Goal: Information Seeking & Learning: Learn about a topic

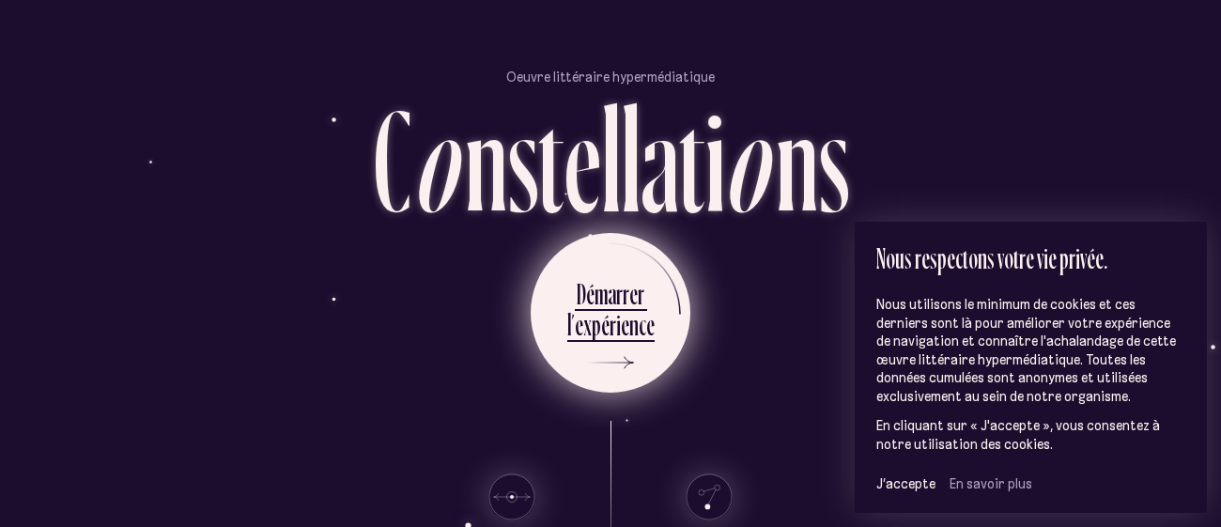
click at [641, 343] on div "c" at bounding box center [643, 324] width 8 height 37
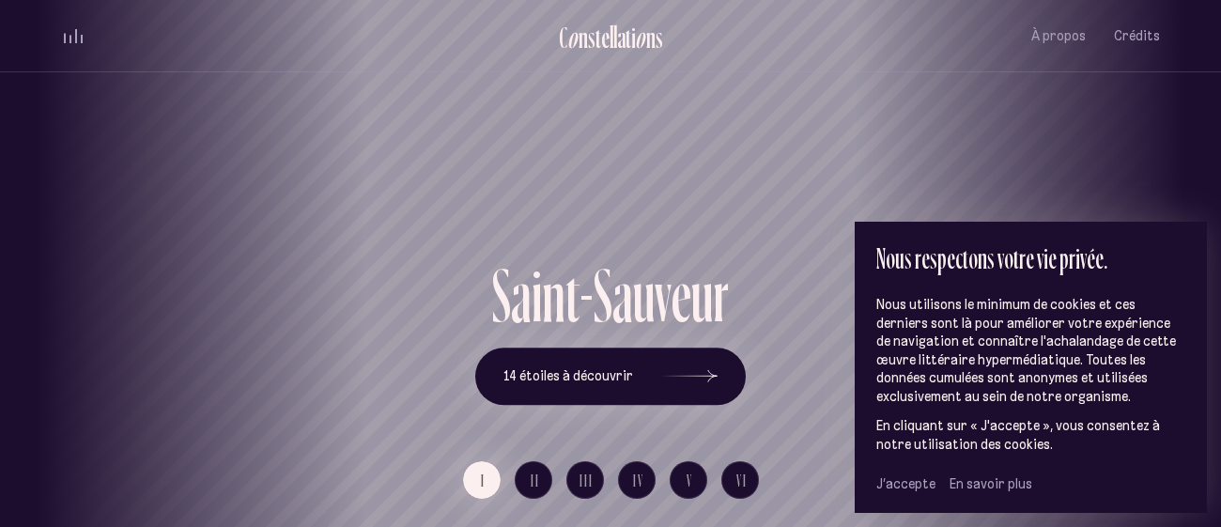
click at [916, 486] on span "J’accepte" at bounding box center [905, 483] width 59 height 17
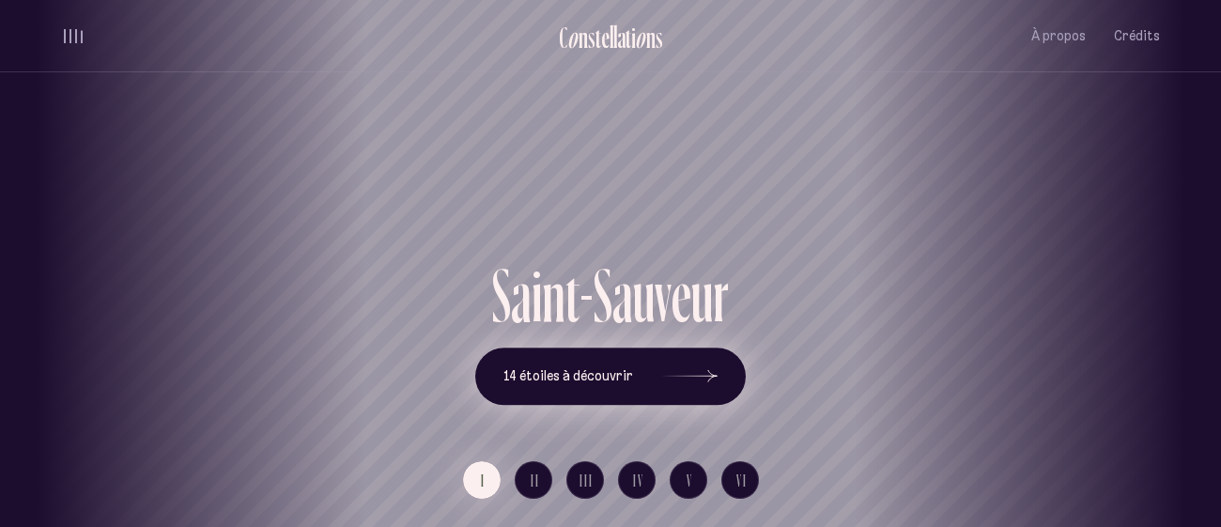
click at [685, 377] on icon at bounding box center [689, 375] width 56 height 141
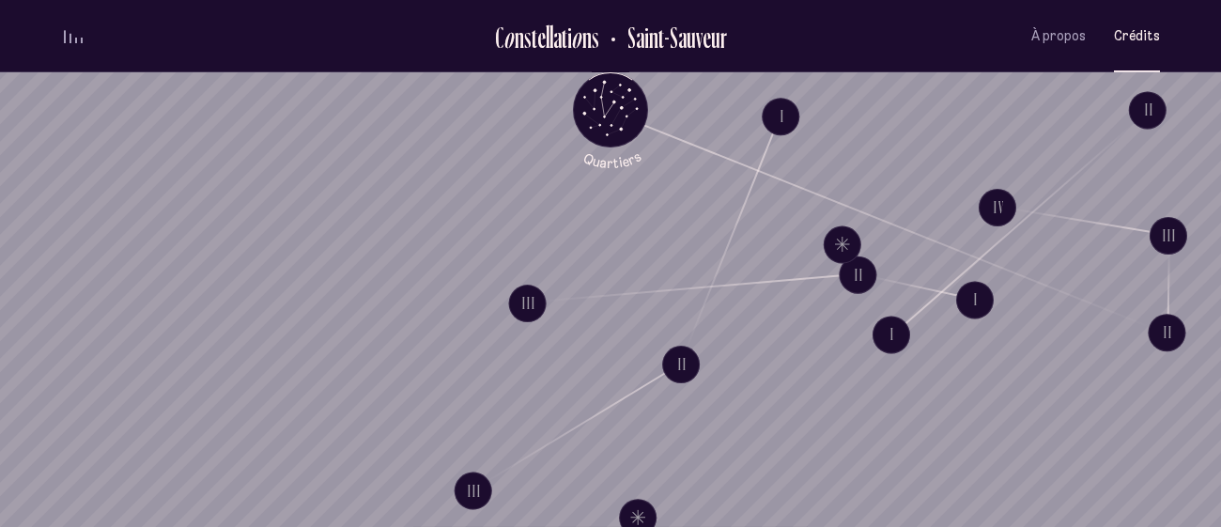
click at [1136, 38] on span "Crédits" at bounding box center [1137, 36] width 46 height 16
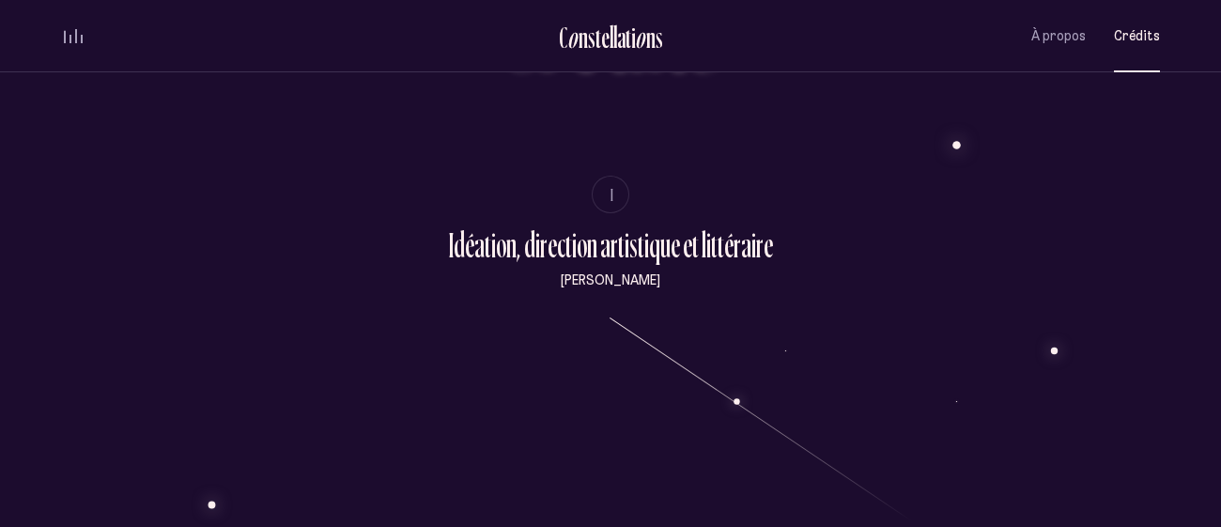
scroll to position [173, 0]
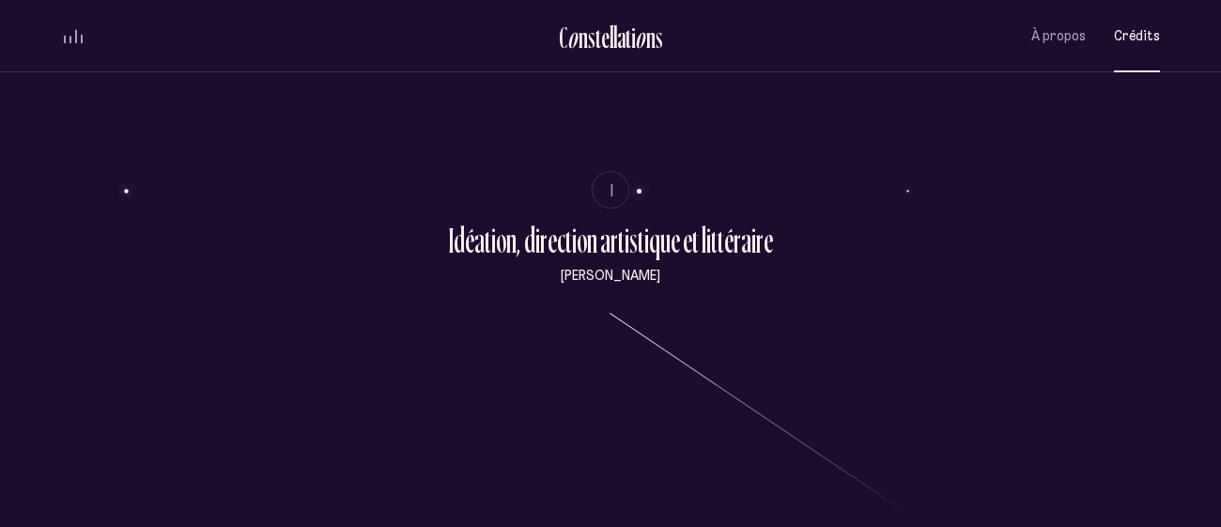
drag, startPoint x: 566, startPoint y: 276, endPoint x: 728, endPoint y: 300, distance: 163.2
click at [68, 39] on div "volume audio" at bounding box center [73, 36] width 19 height 14
click at [1154, 47] on button "Crédits" at bounding box center [1137, 36] width 46 height 44
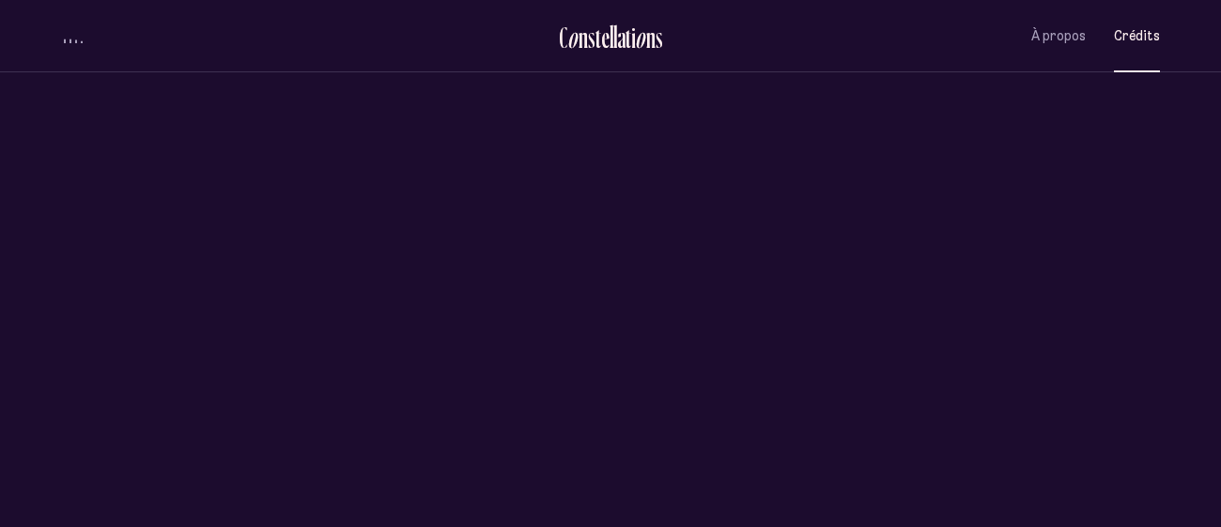
scroll to position [0, 0]
click at [1128, 41] on span "Crédits" at bounding box center [1137, 36] width 46 height 16
click at [1070, 40] on span "À propos" at bounding box center [1058, 36] width 54 height 16
click at [1041, 44] on span "À propos" at bounding box center [1058, 36] width 54 height 16
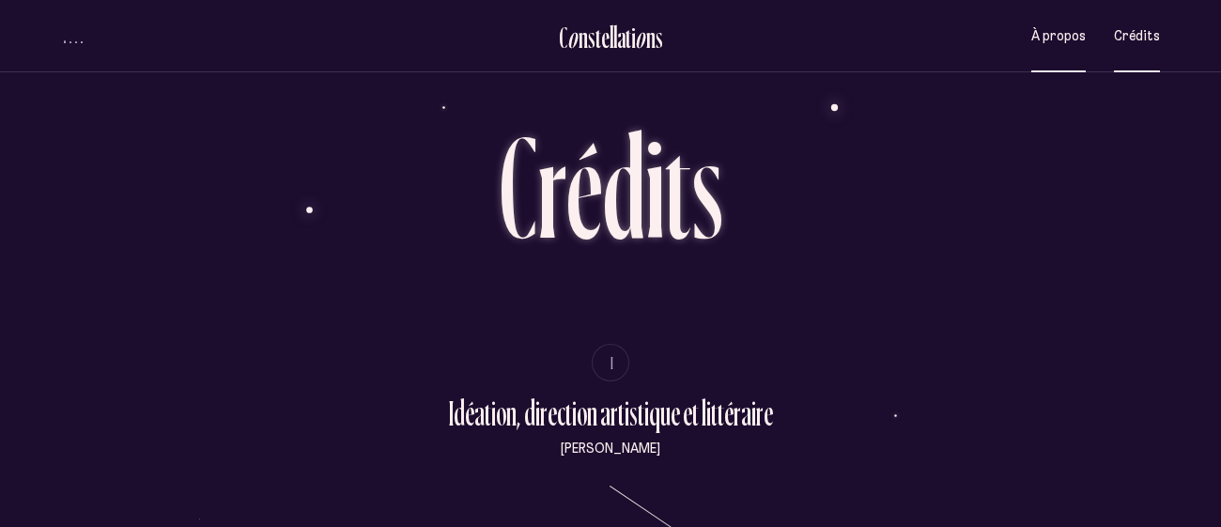
click at [1074, 55] on button "À propos" at bounding box center [1058, 36] width 54 height 44
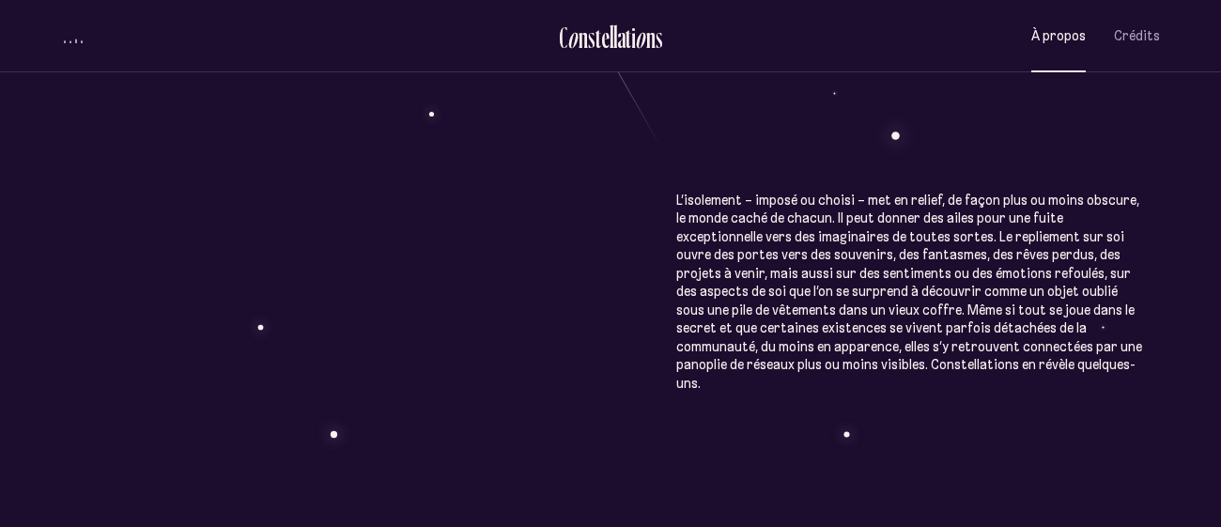
scroll to position [972, 0]
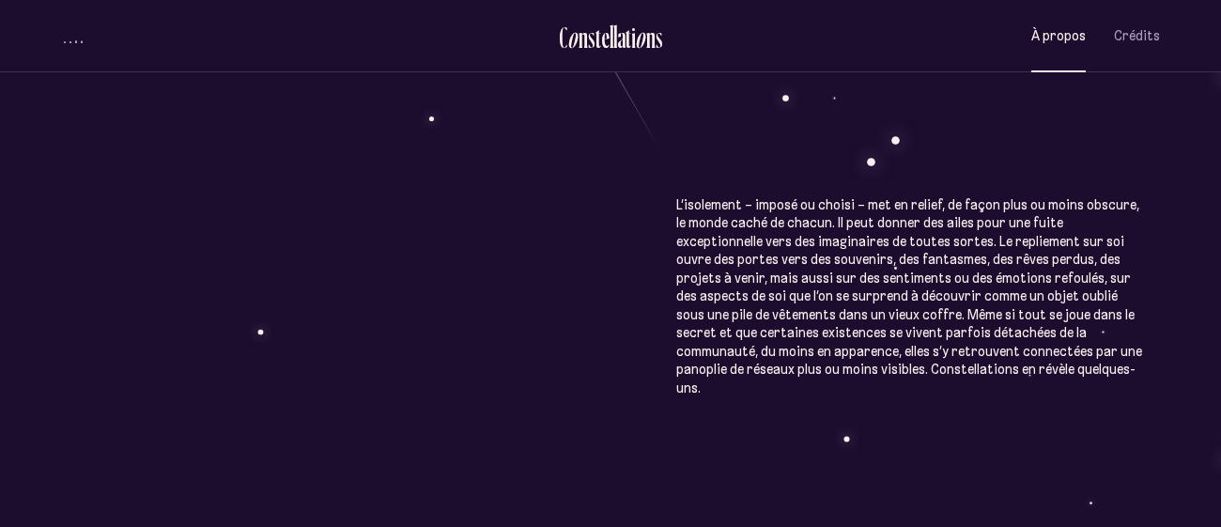
click at [71, 32] on button "volume audio" at bounding box center [73, 36] width 24 height 20
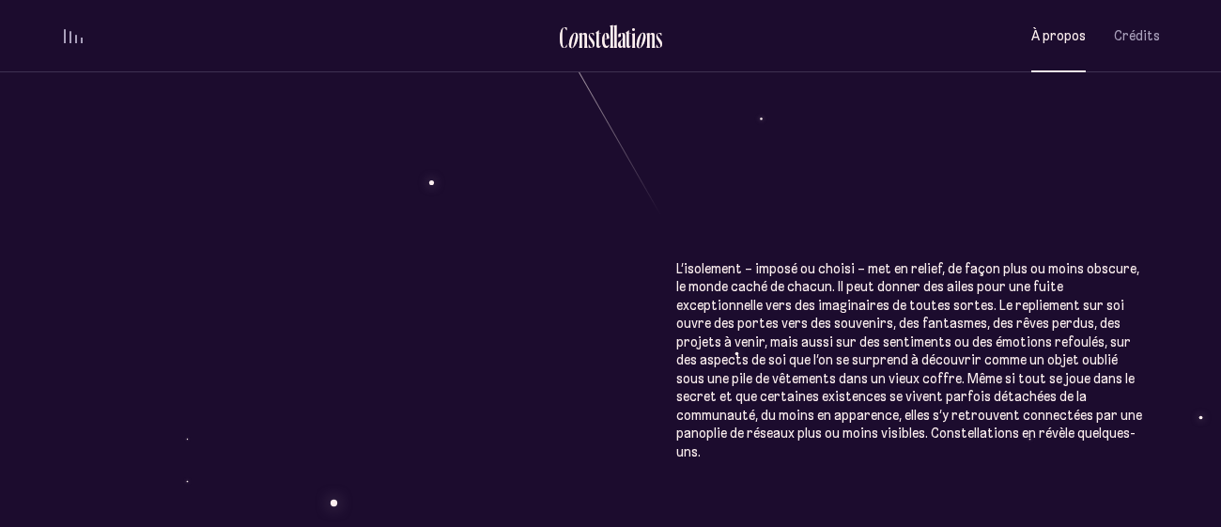
scroll to position [1577, 0]
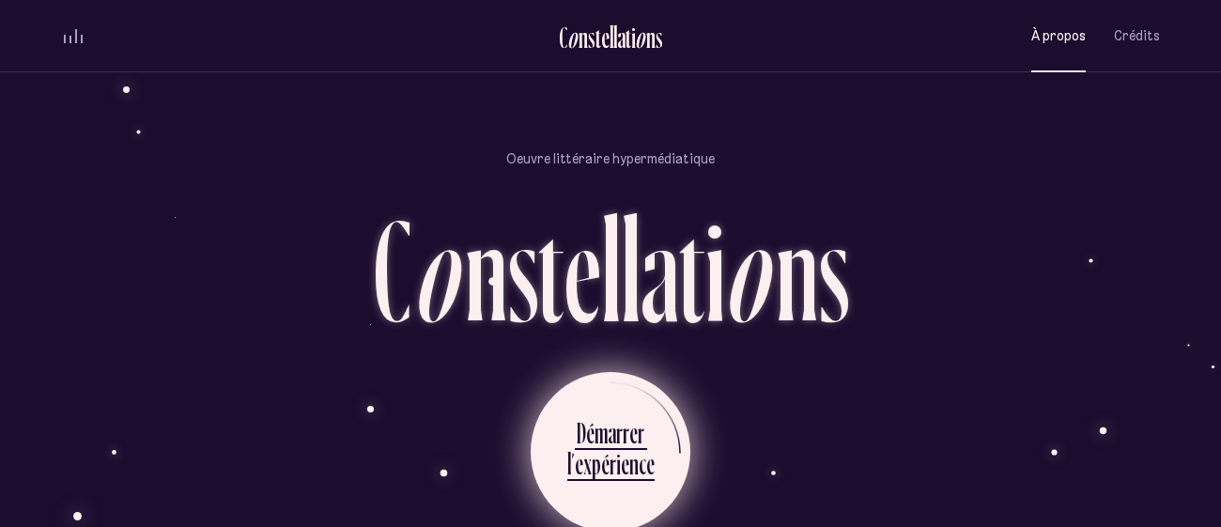
click at [599, 414] on div "m" at bounding box center [600, 432] width 13 height 37
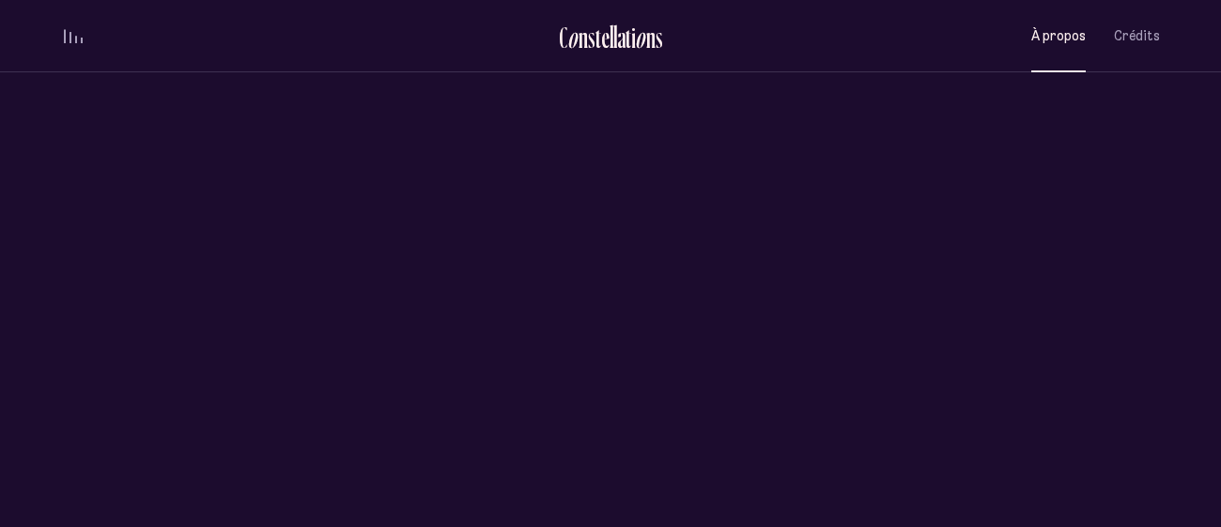
scroll to position [0, 0]
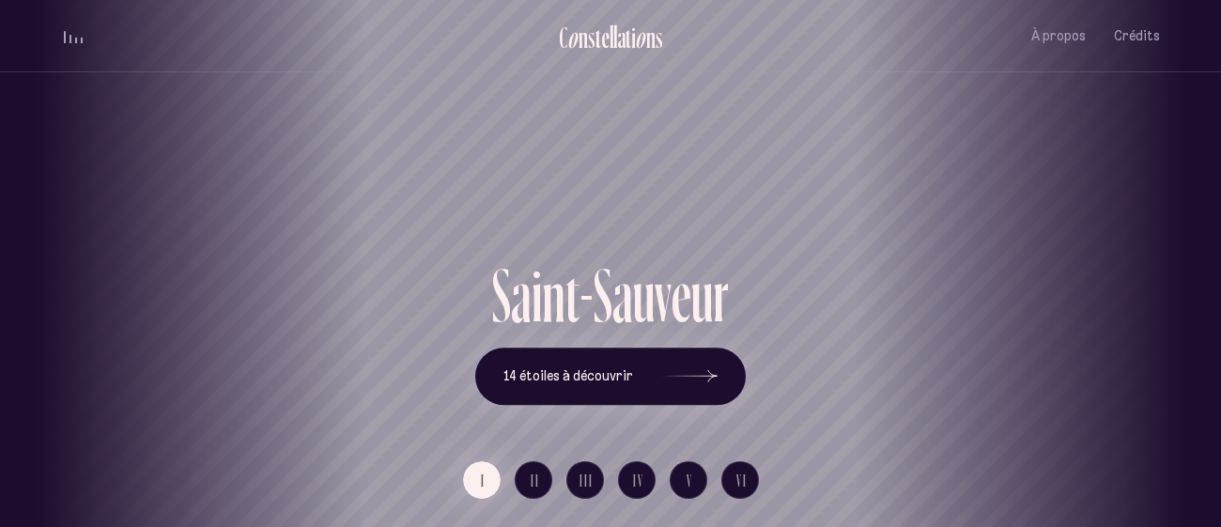
click at [527, 484] on div "Vieux-Québec Saint-Sauveur Saint-Roch Limoilou Saint-Jean-Baptiste Montcalm Vie…" at bounding box center [610, 263] width 1221 height 527
click at [532, 481] on span "II" at bounding box center [535, 480] width 9 height 16
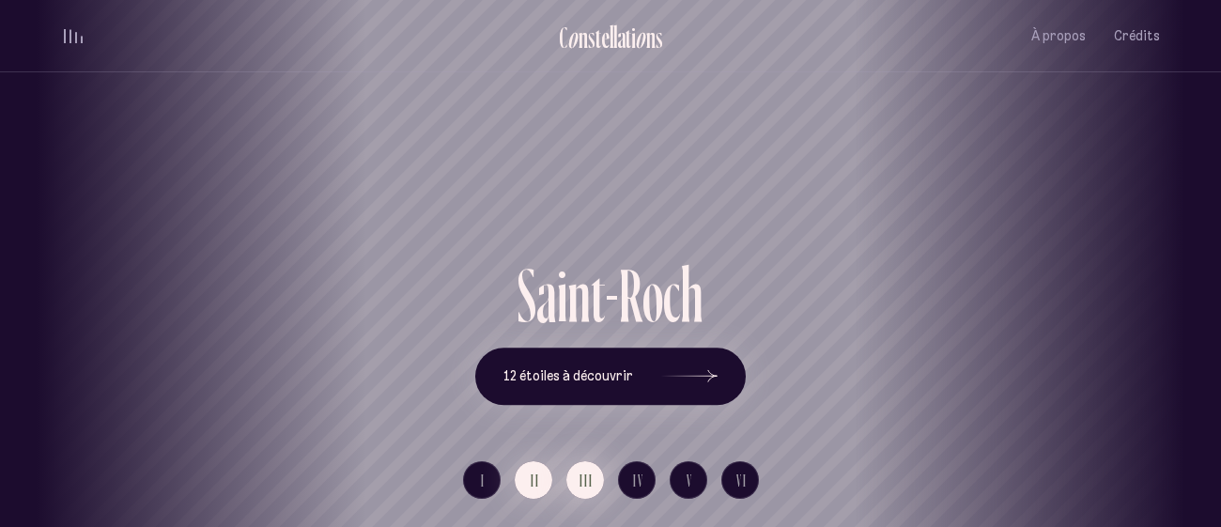
click at [583, 480] on span "III" at bounding box center [586, 480] width 14 height 16
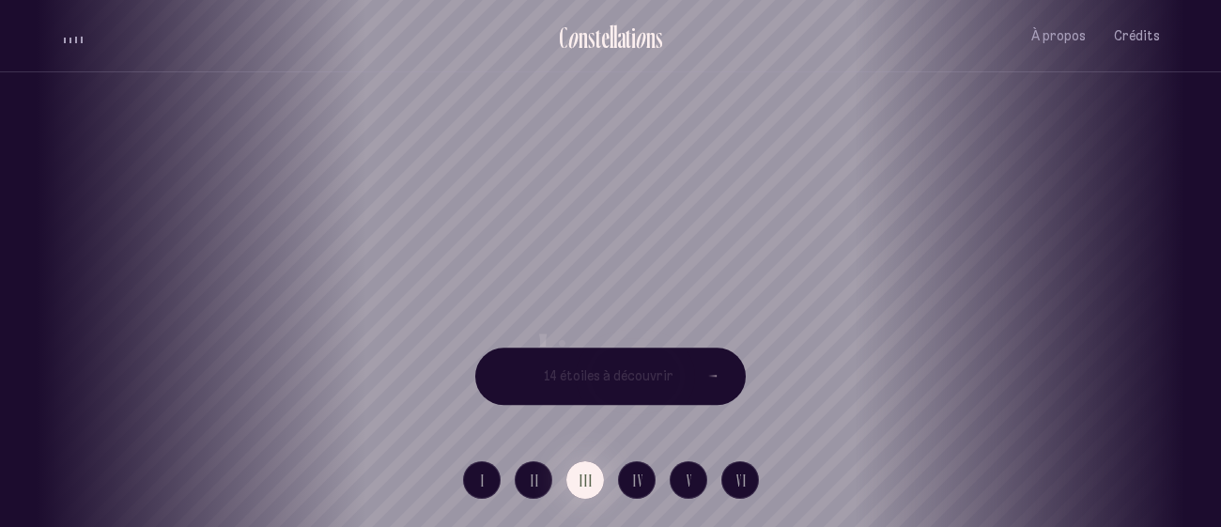
click at [479, 483] on div "Vieux-Québec Saint-Sauveur Saint-Roch Limoilou Saint-Jean-Baptiste Montcalm Vie…" at bounding box center [610, 263] width 1221 height 527
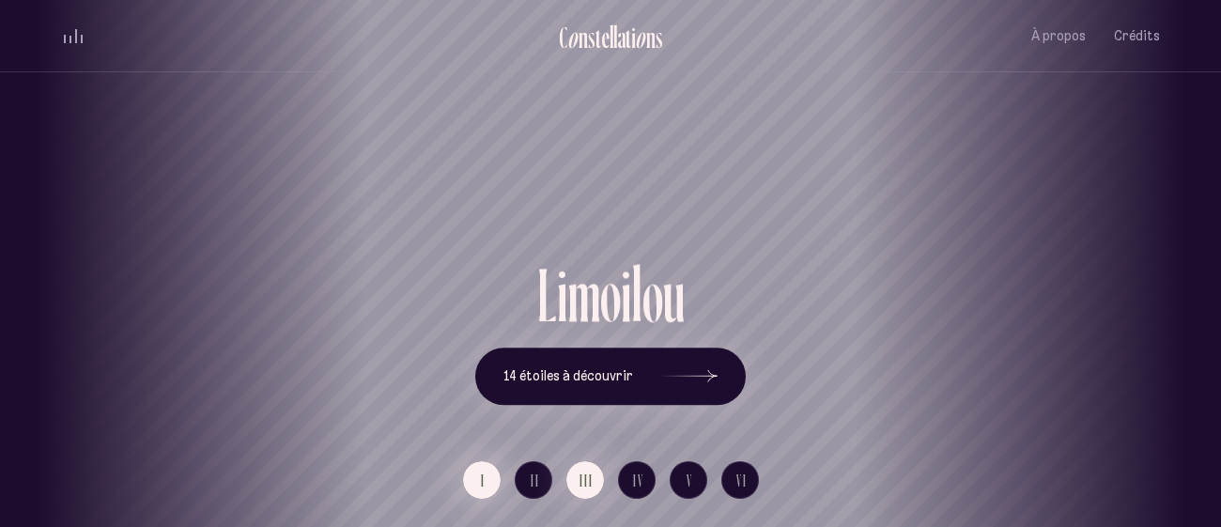
click at [485, 474] on span "I" at bounding box center [483, 480] width 5 height 16
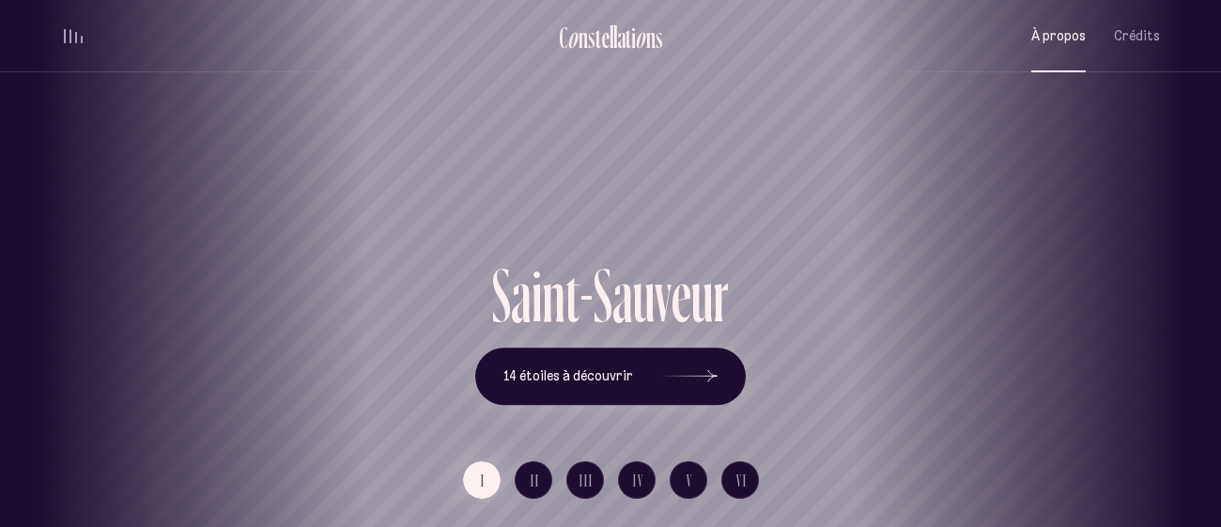
click at [1056, 45] on button "À propos" at bounding box center [1058, 36] width 54 height 44
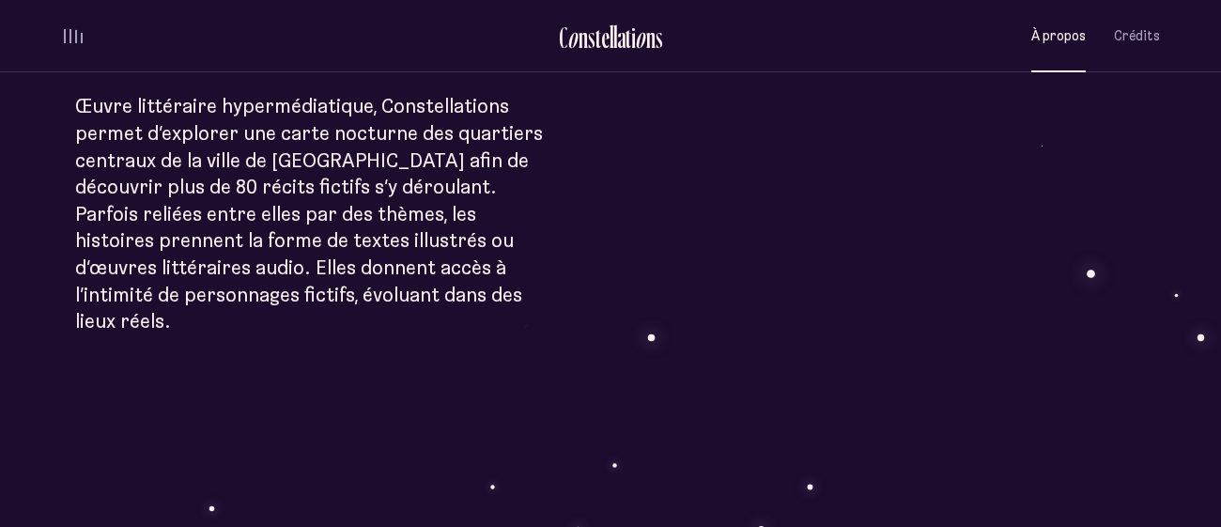
scroll to position [1577, 0]
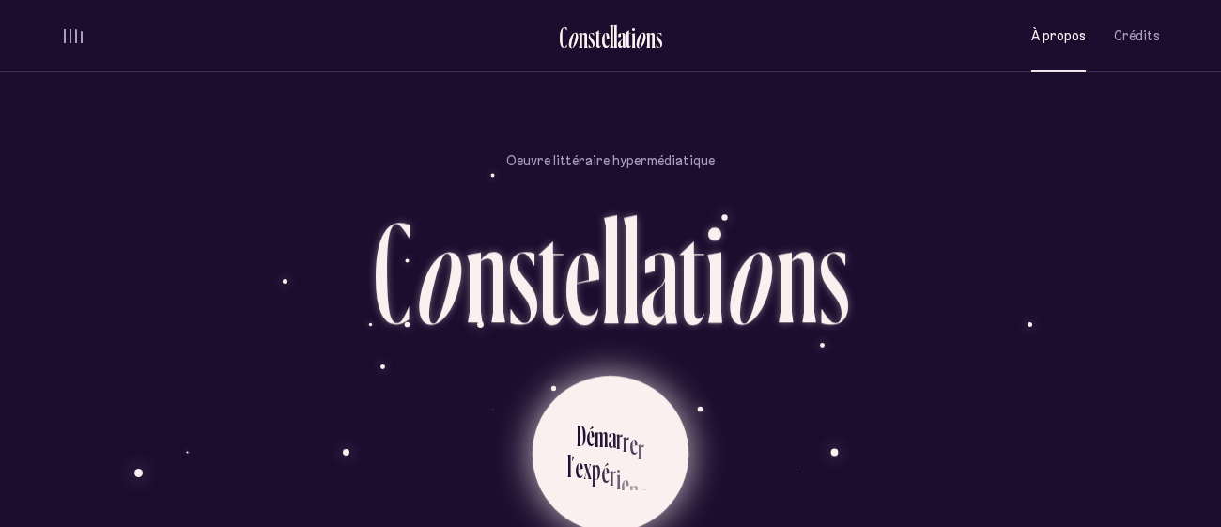
click at [616, 461] on div "i" at bounding box center [618, 479] width 5 height 37
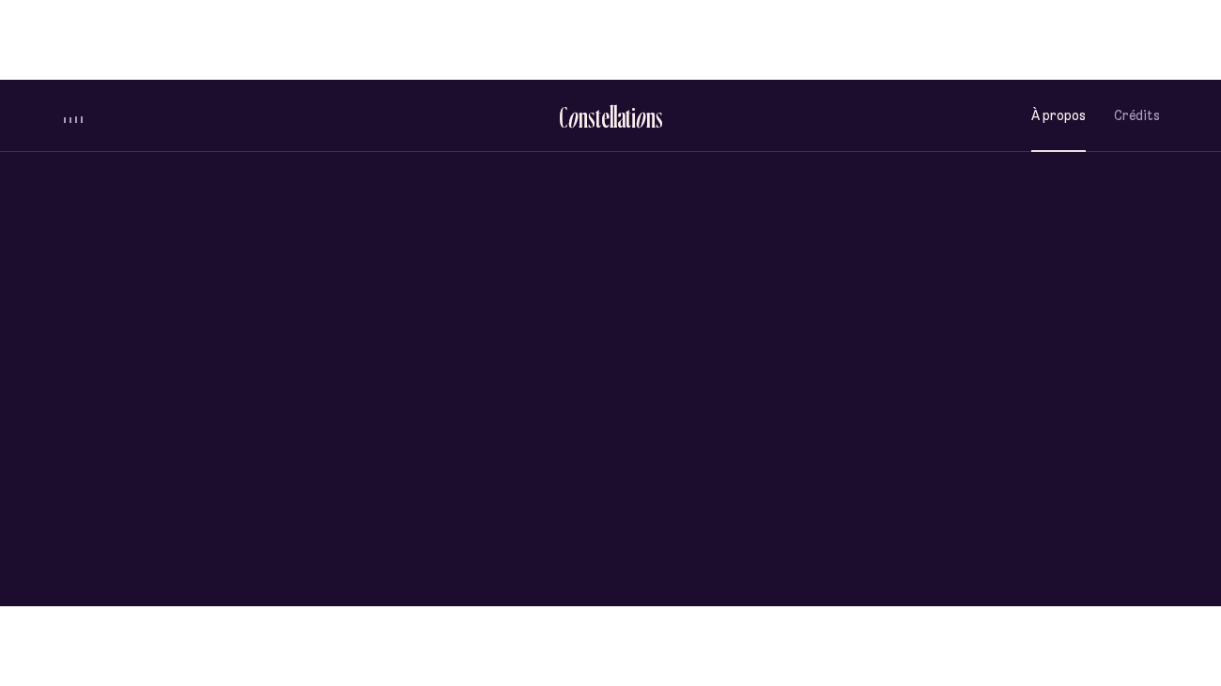
scroll to position [0, 0]
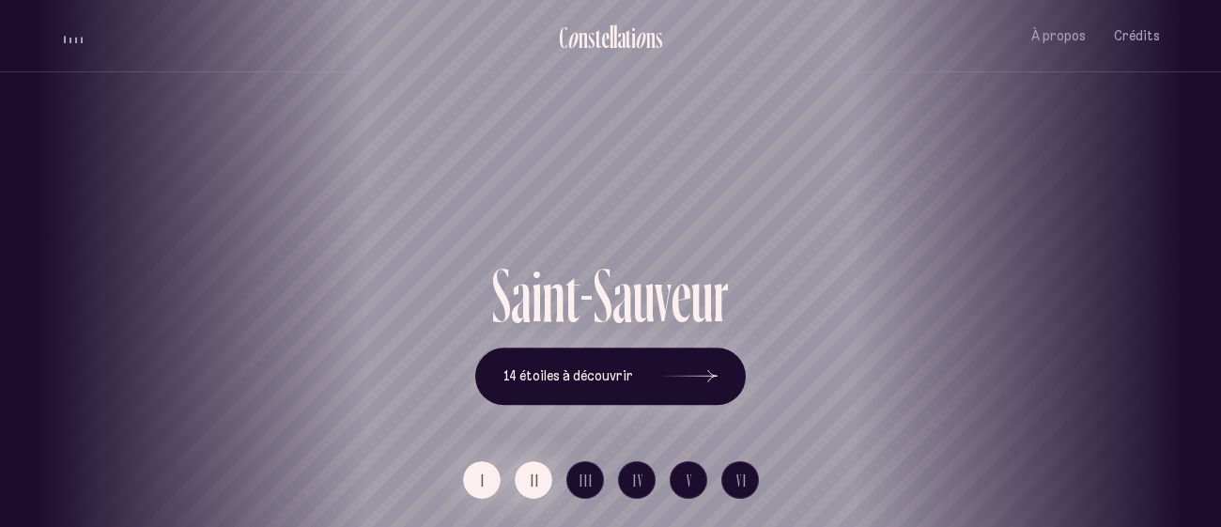
click at [527, 488] on button "II" at bounding box center [534, 480] width 38 height 38
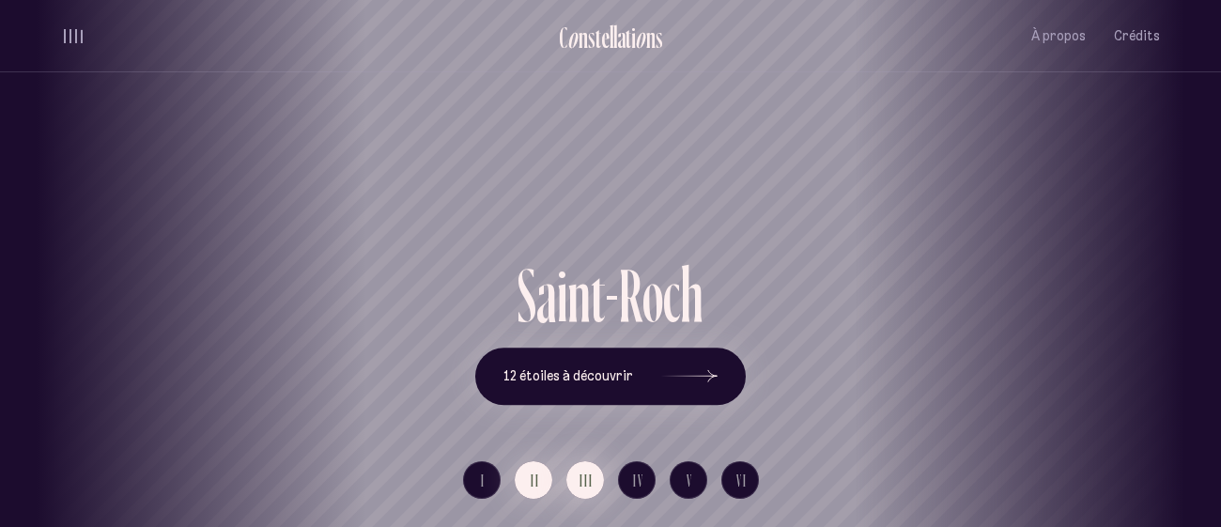
click at [575, 480] on button "III" at bounding box center [585, 480] width 38 height 38
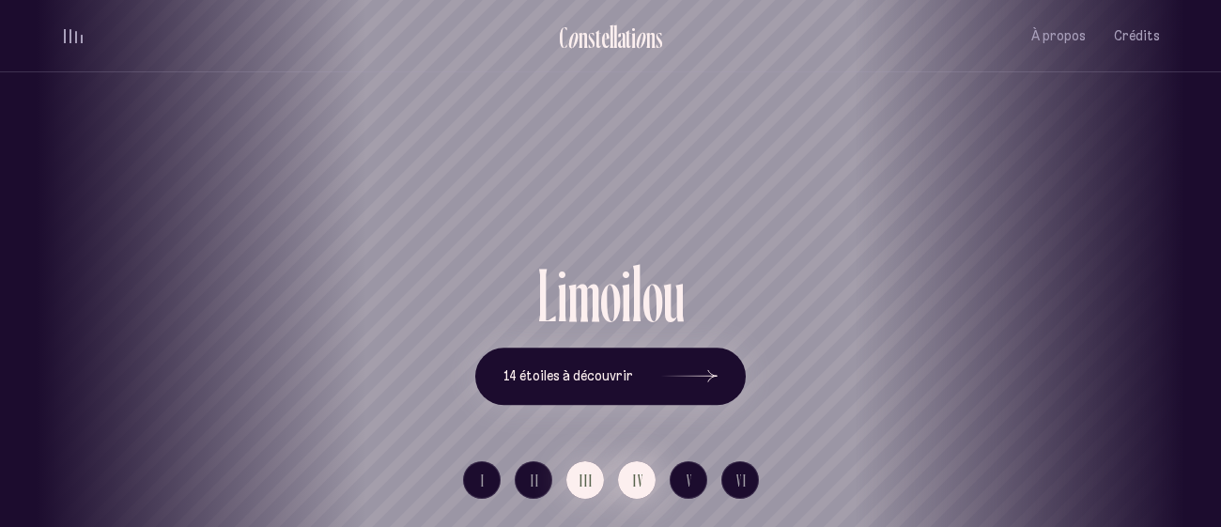
click at [633, 477] on span "IV" at bounding box center [638, 480] width 11 height 16
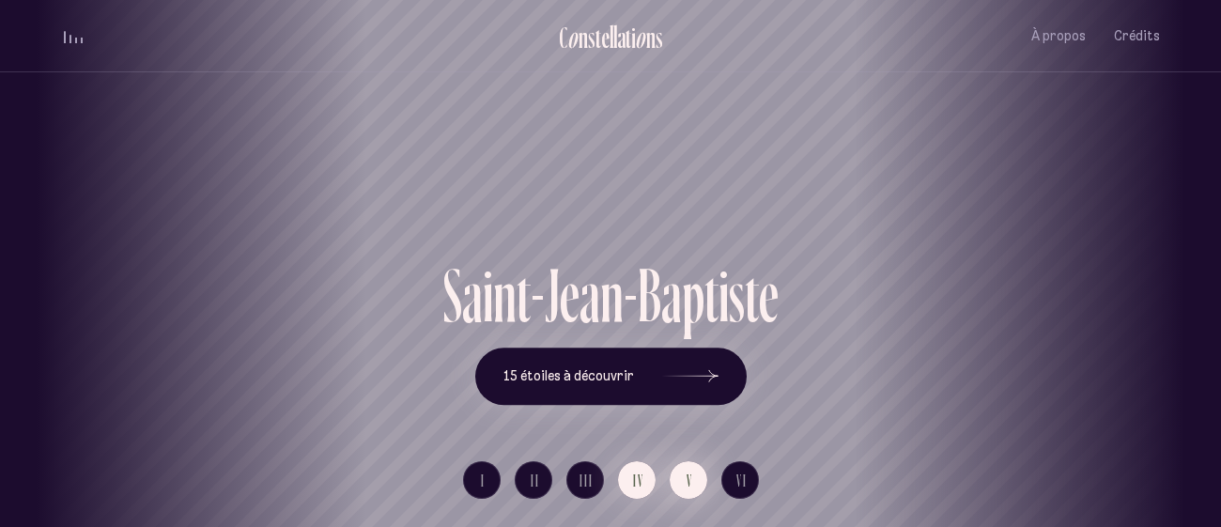
click at [685, 483] on button "V" at bounding box center [689, 480] width 38 height 38
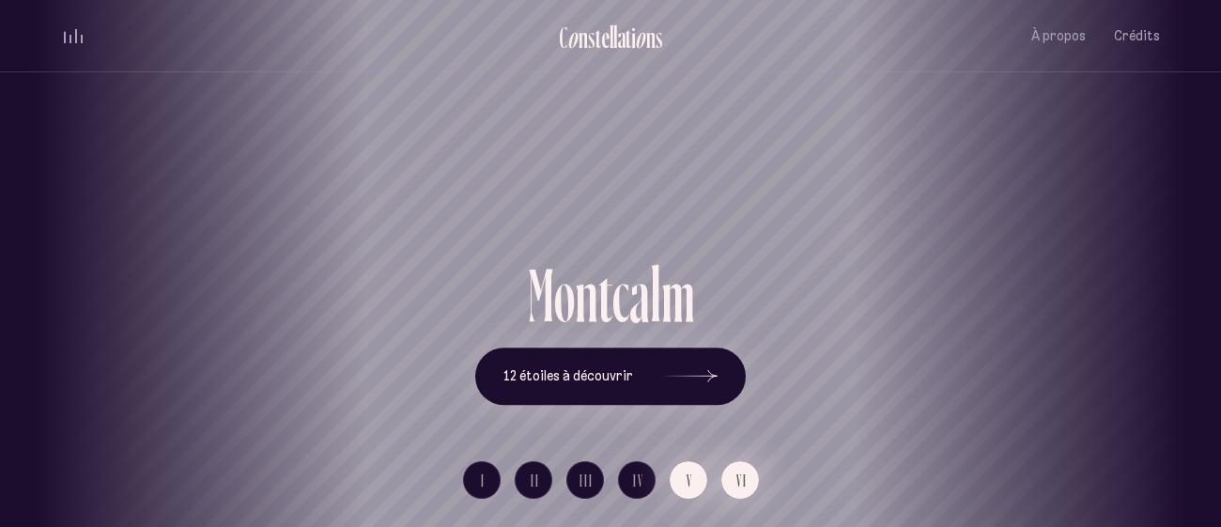
click at [730, 486] on button "VI" at bounding box center [740, 480] width 38 height 38
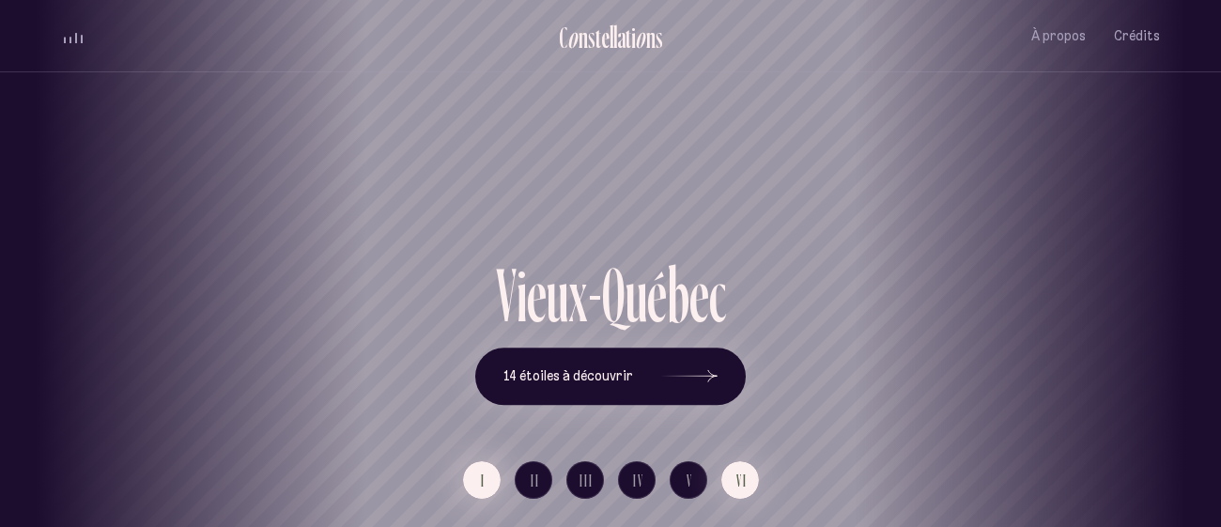
click at [488, 482] on button "I" at bounding box center [482, 480] width 38 height 38
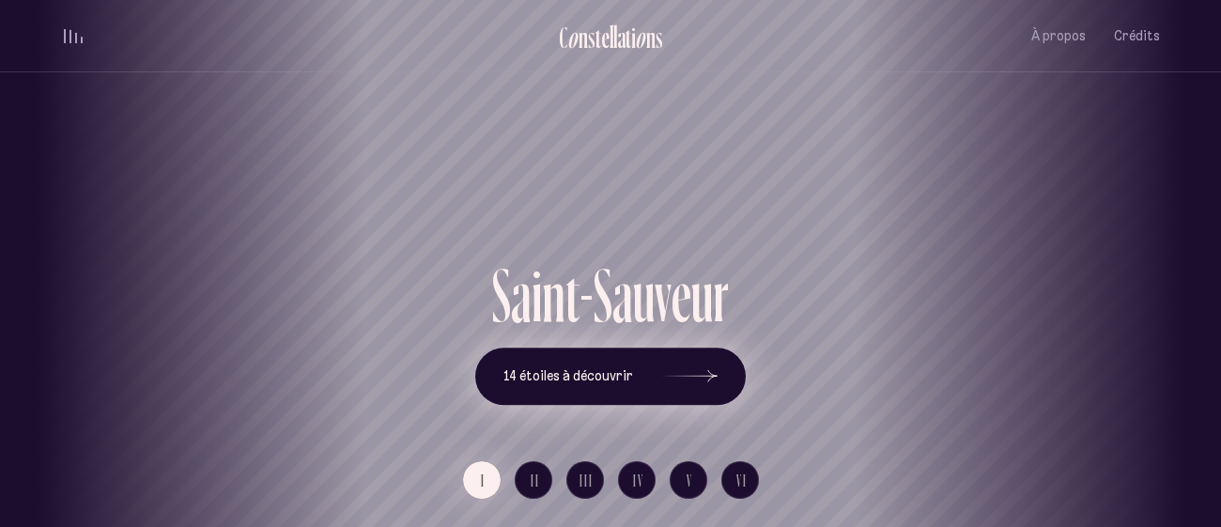
click at [609, 357] on button "14 étoiles à découvrir" at bounding box center [610, 376] width 270 height 58
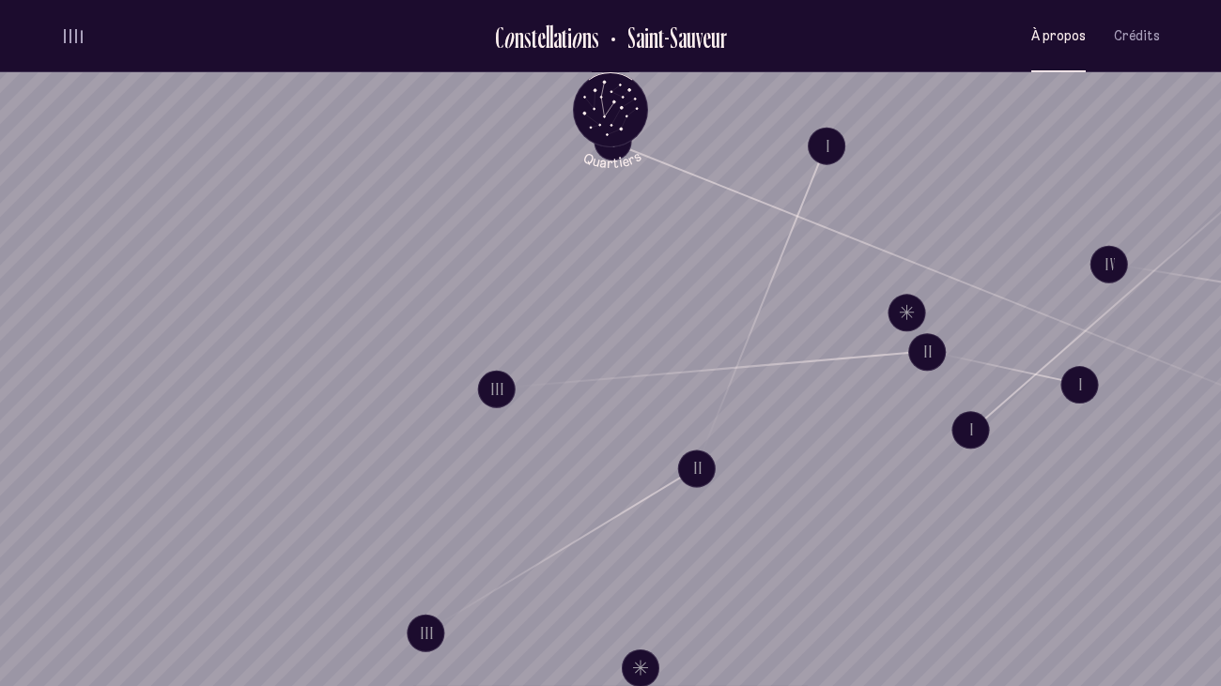
click at [1060, 31] on span "À propos" at bounding box center [1058, 36] width 54 height 16
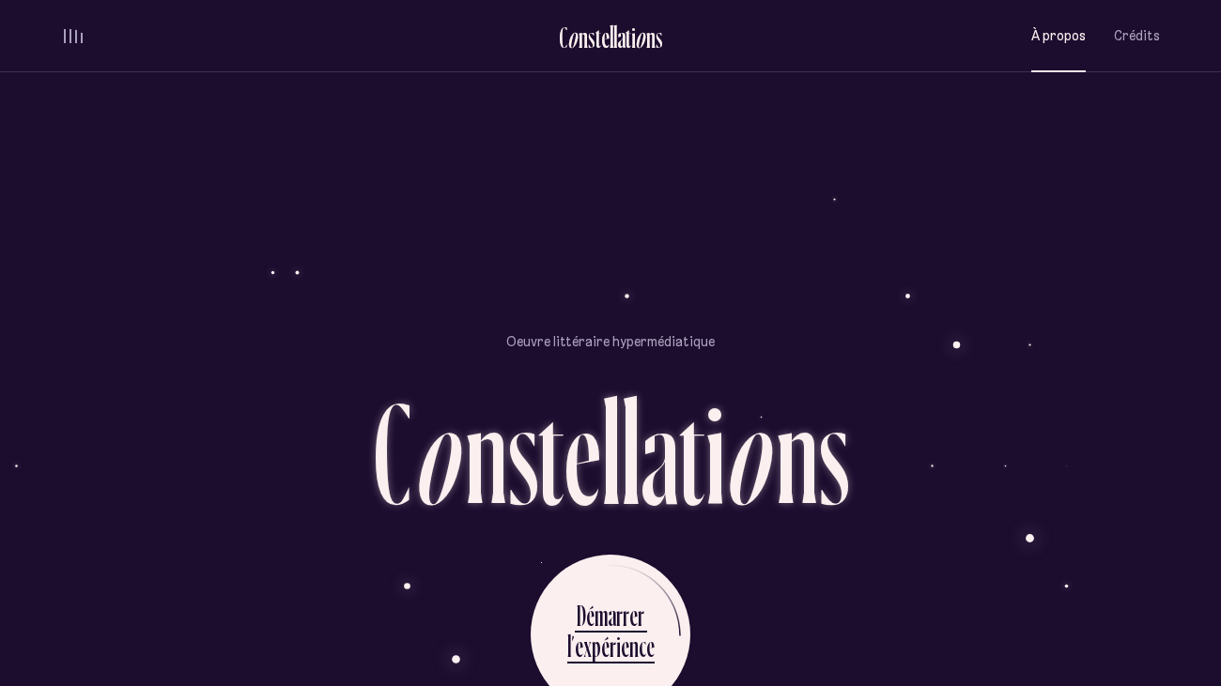
scroll to position [1705, 0]
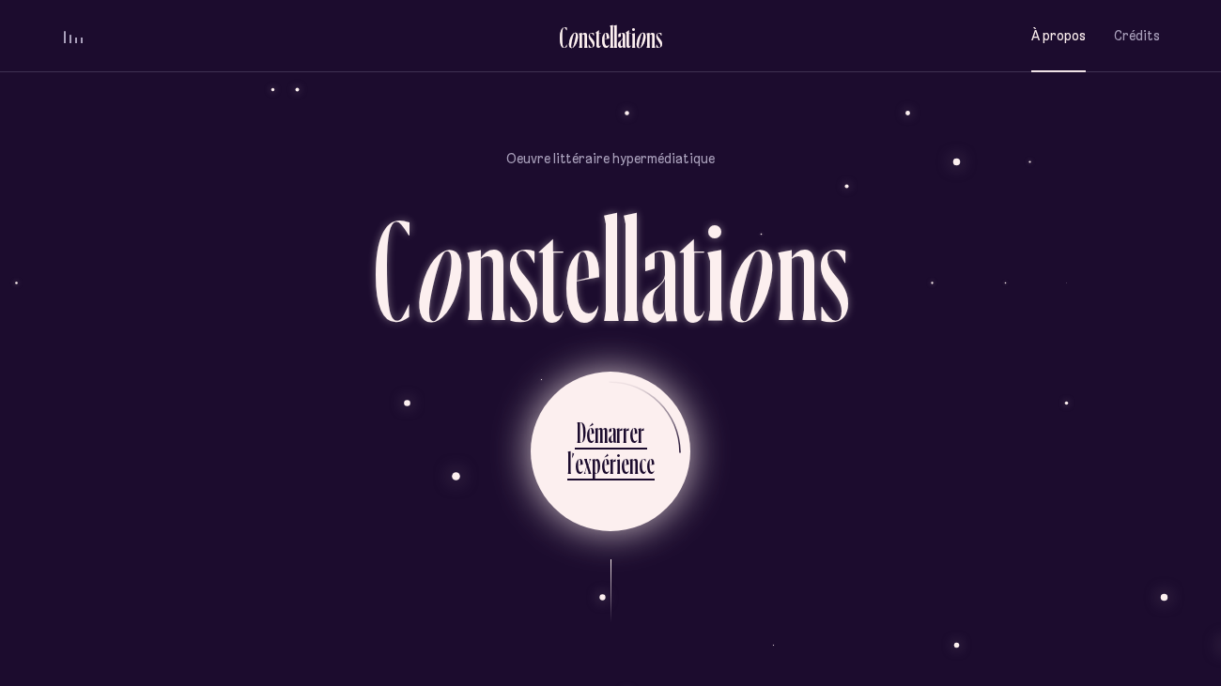
click at [608, 470] on icon at bounding box center [606, 501] width 56 height 141
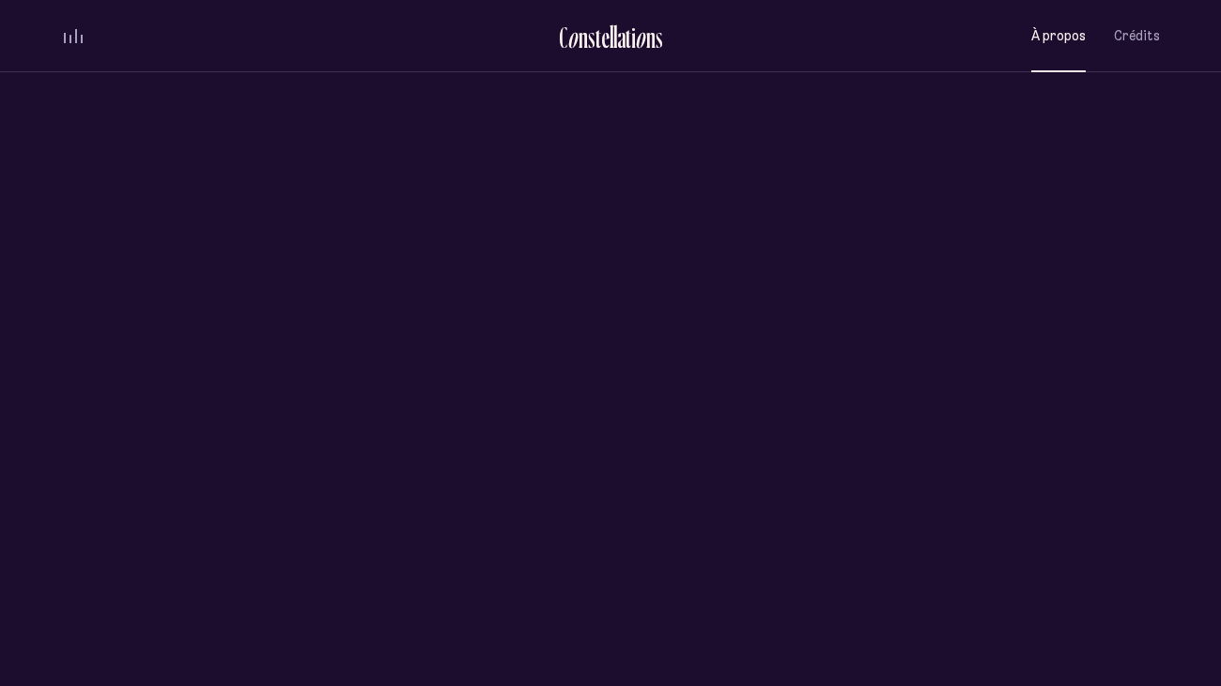
scroll to position [0, 0]
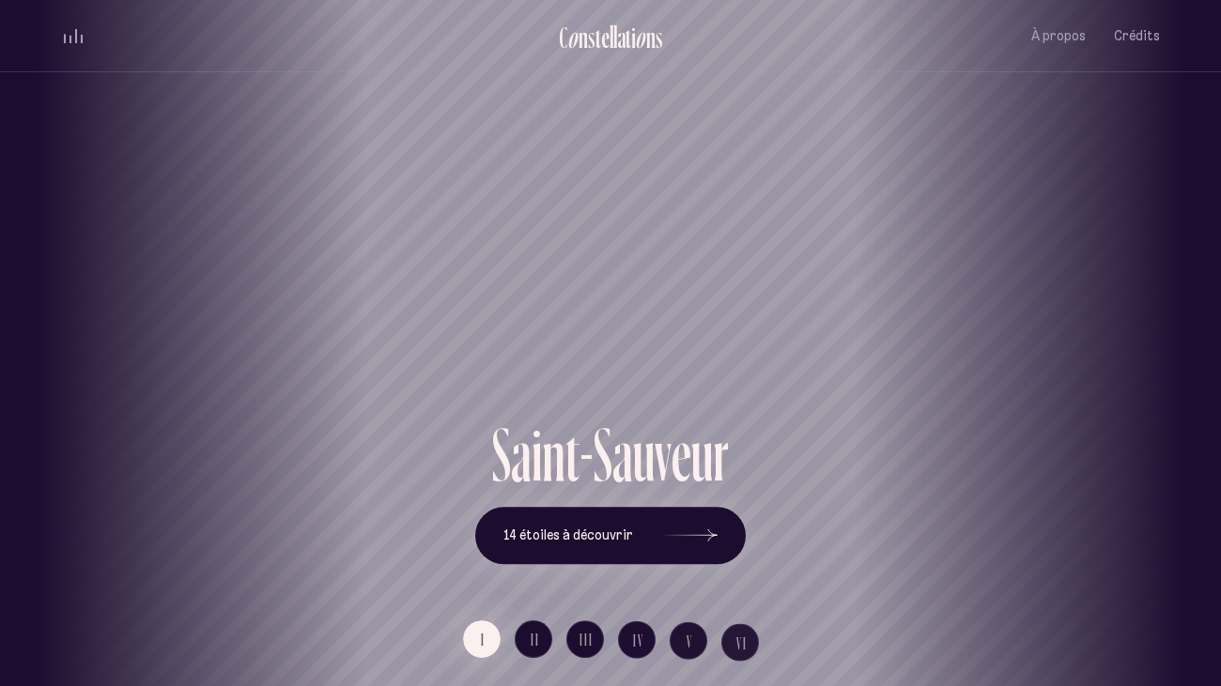
click at [632, 526] on div "Vieux-Québec Saint-Sauveur Saint-Roch Limoilou Saint-Jean-Baptiste Montcalm Vie…" at bounding box center [610, 343] width 1221 height 686
click at [708, 526] on use at bounding box center [712, 536] width 9 height 12
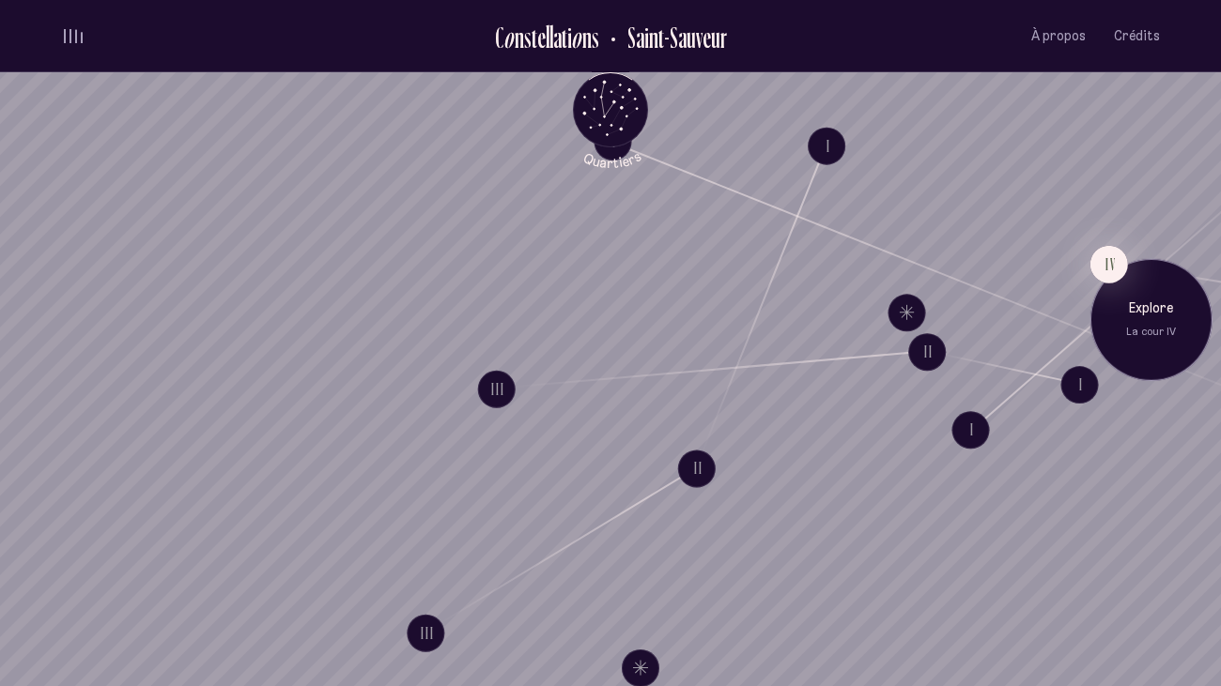
click at [1126, 297] on div "Explore La cour IV" at bounding box center [1151, 319] width 122 height 122
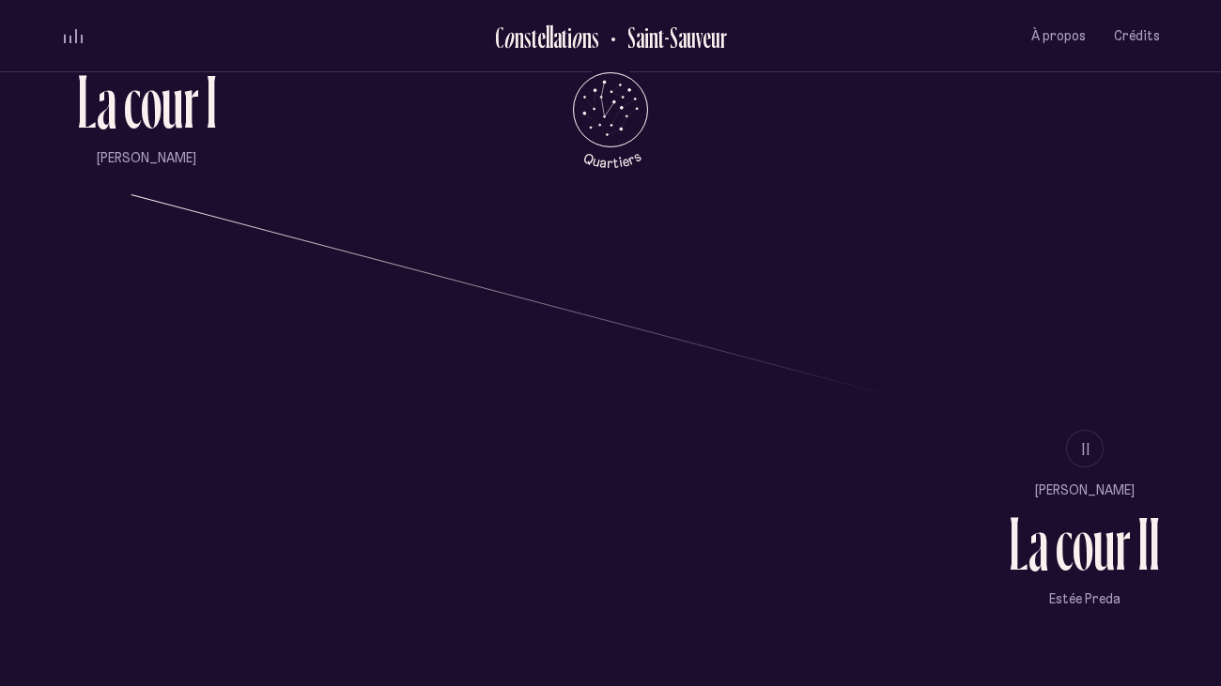
scroll to position [1545, 0]
click at [1071, 454] on button "II" at bounding box center [1085, 448] width 38 height 38
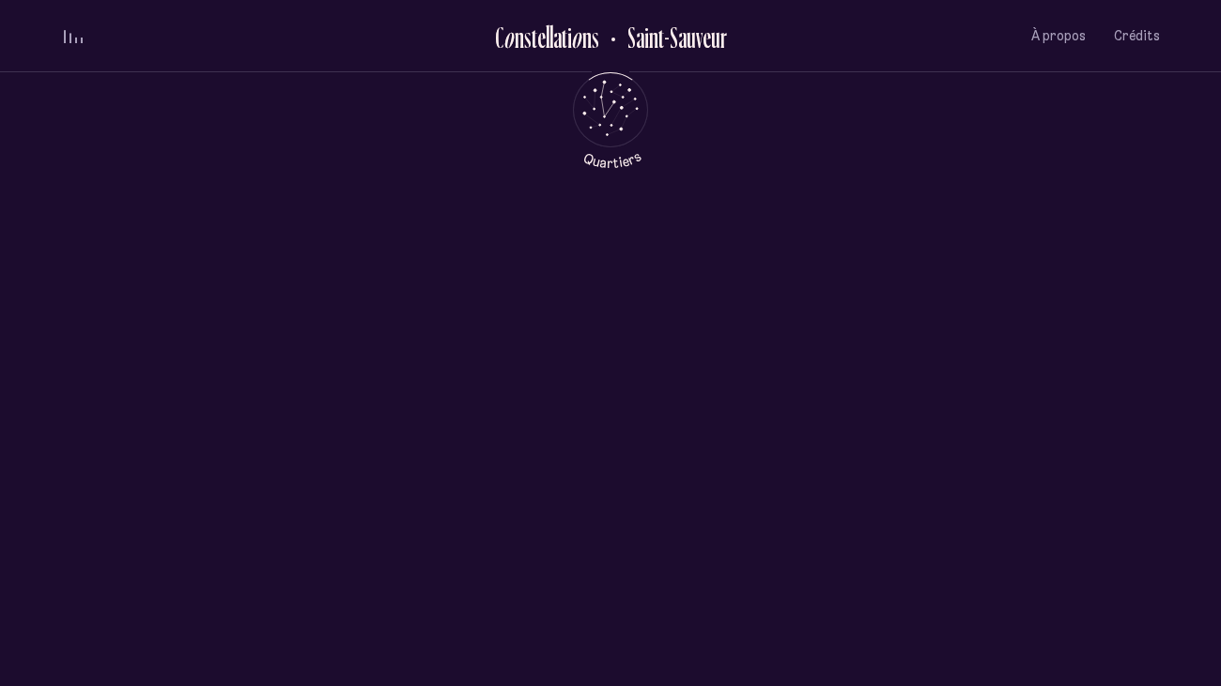
scroll to position [0, 0]
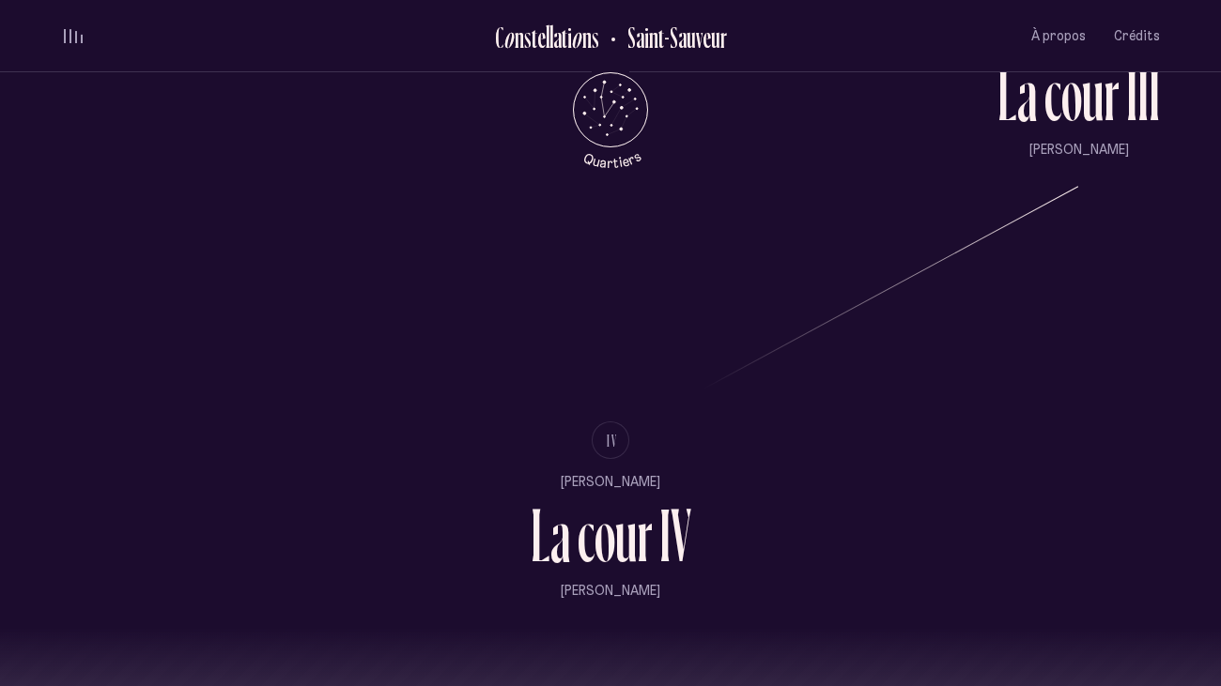
scroll to position [1998, 0]
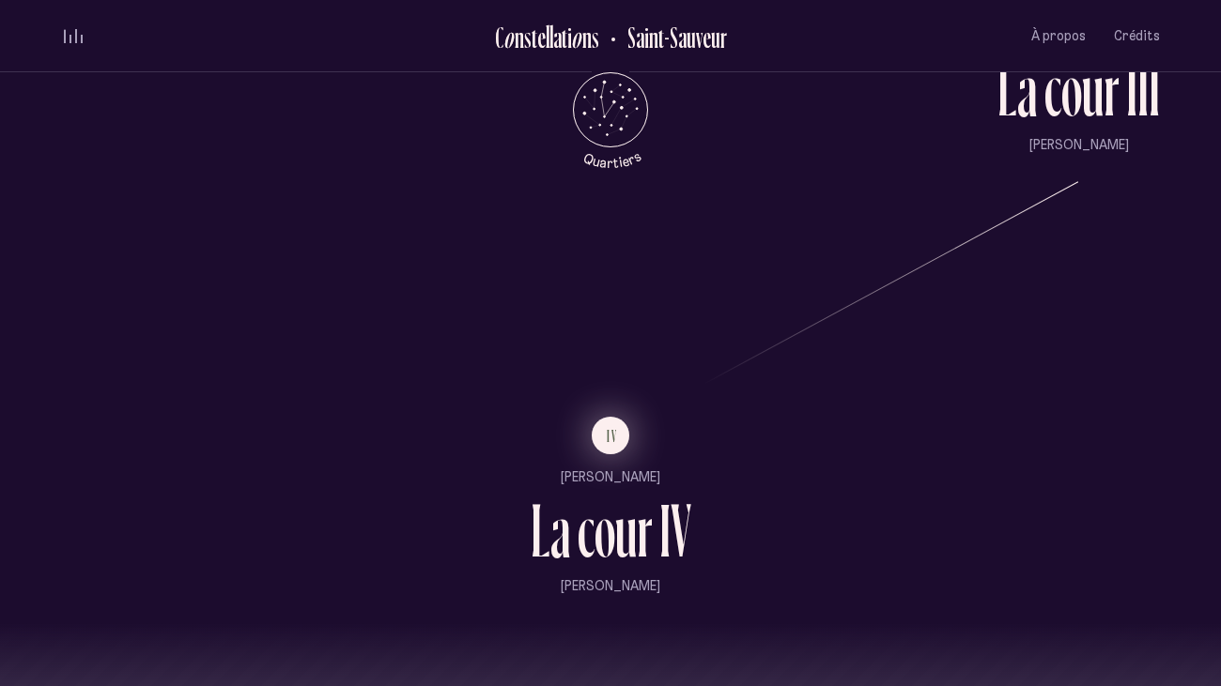
click at [600, 432] on button "IV" at bounding box center [611, 436] width 38 height 38
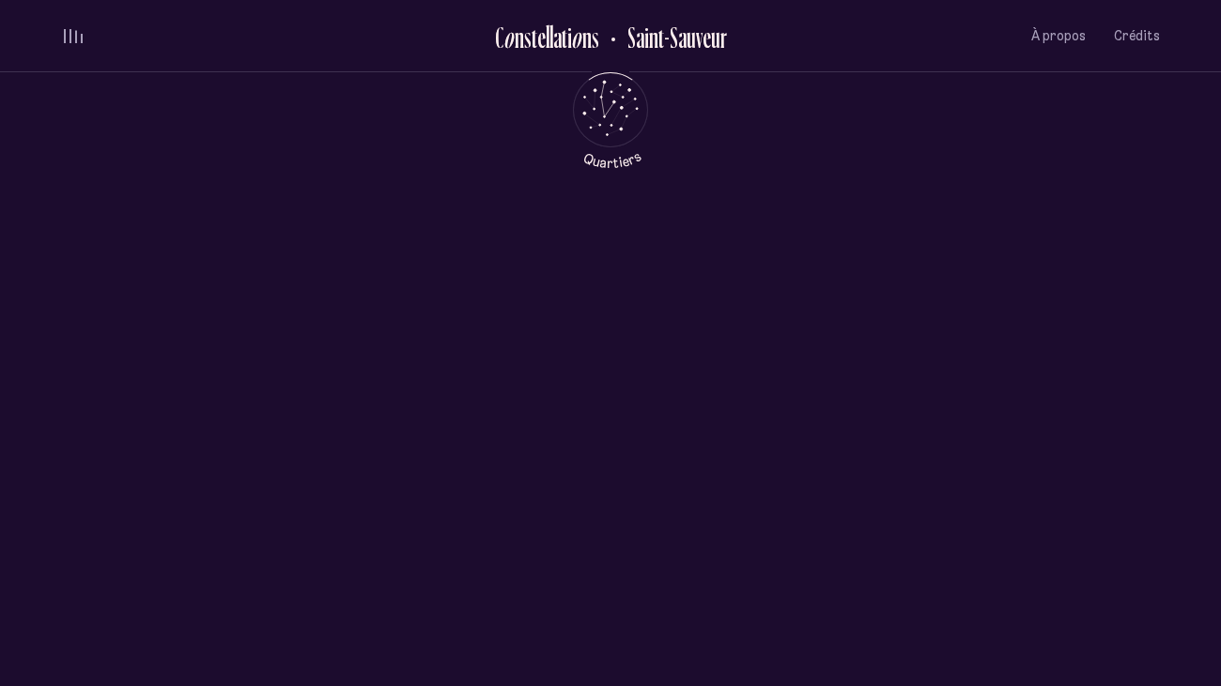
scroll to position [0, 0]
click at [600, 486] on div "o" at bounding box center [605, 517] width 17 height 63
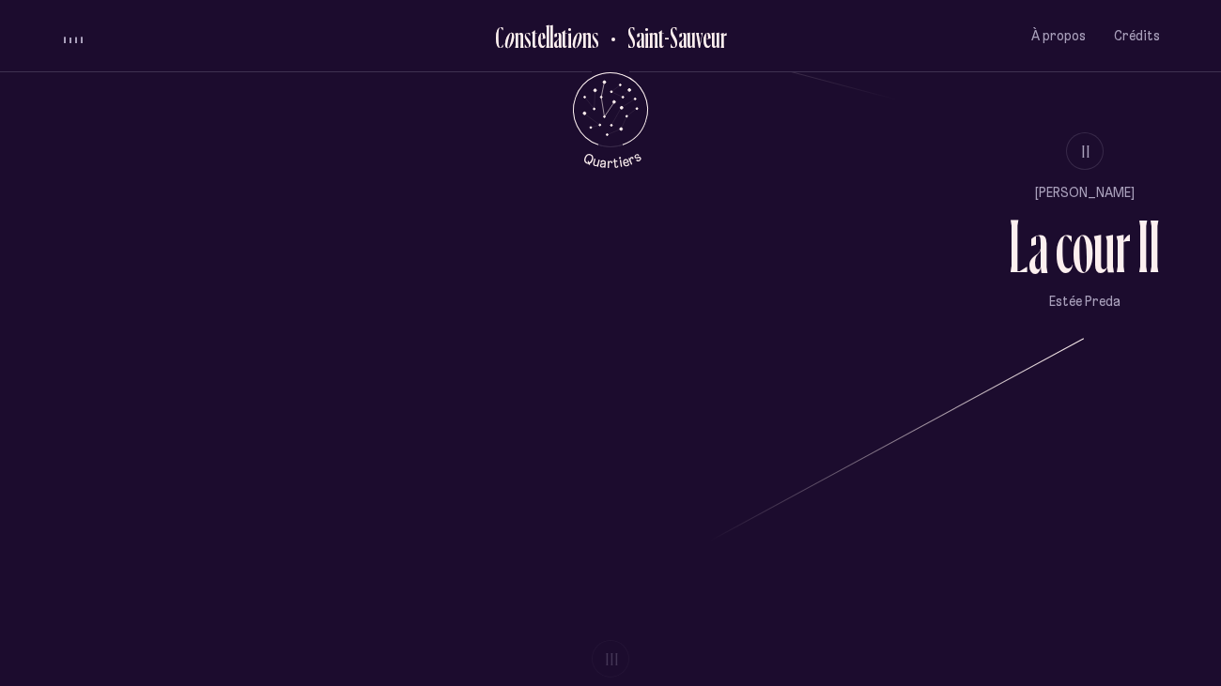
scroll to position [1864, 0]
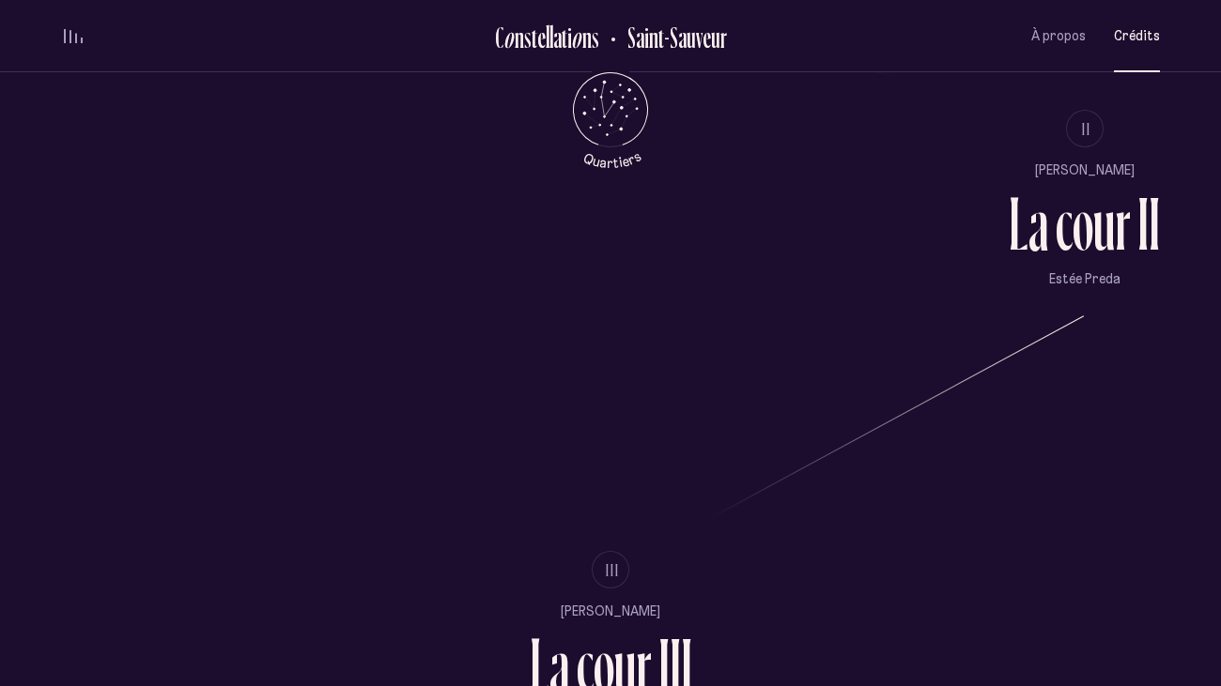
click at [1149, 37] on span "Crédits" at bounding box center [1137, 36] width 46 height 16
